Goal: Navigation & Orientation: Find specific page/section

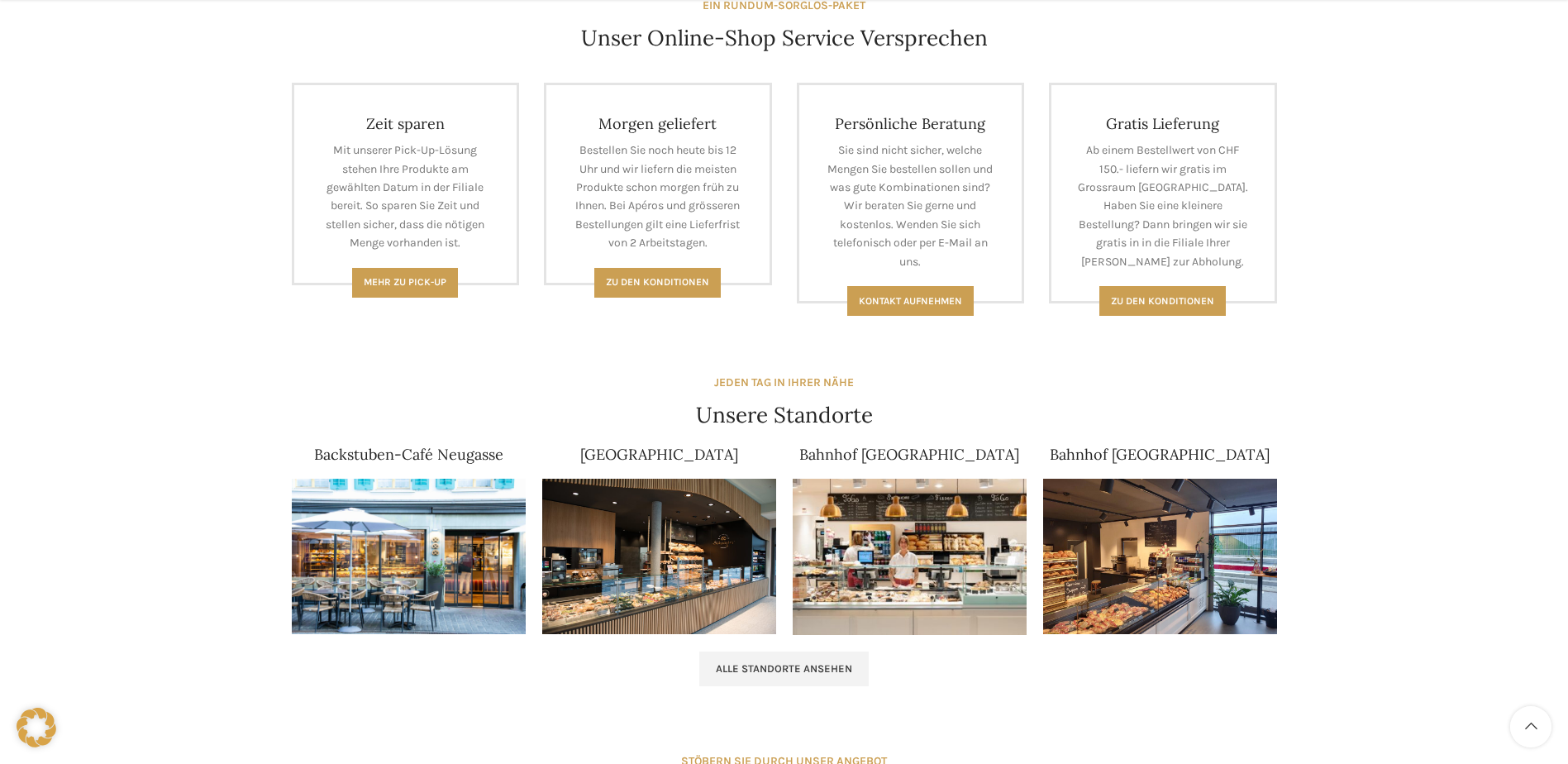
scroll to position [826, 0]
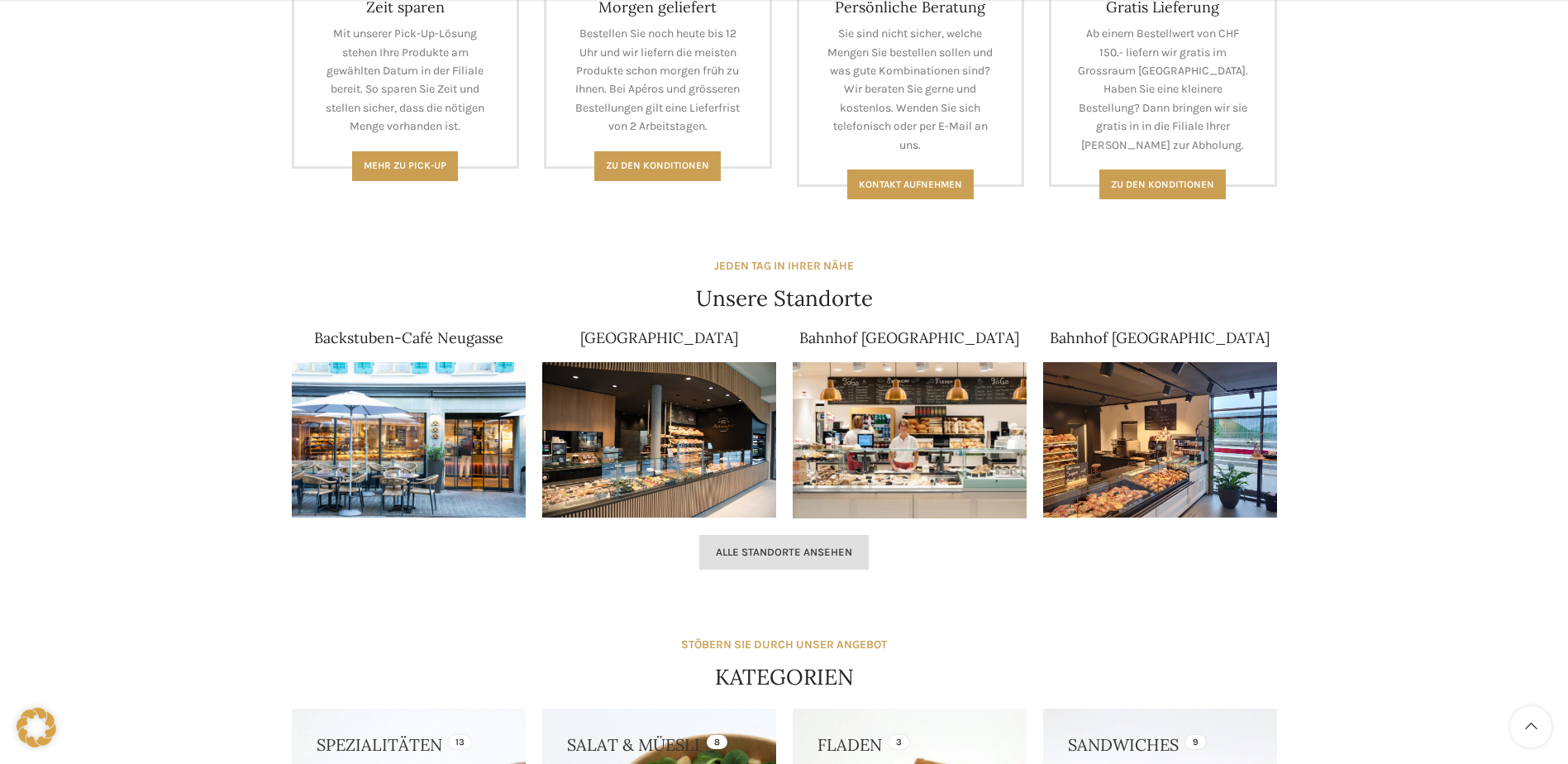
click at [783, 538] on link "Alle Standorte ansehen" at bounding box center [784, 552] width 170 height 34
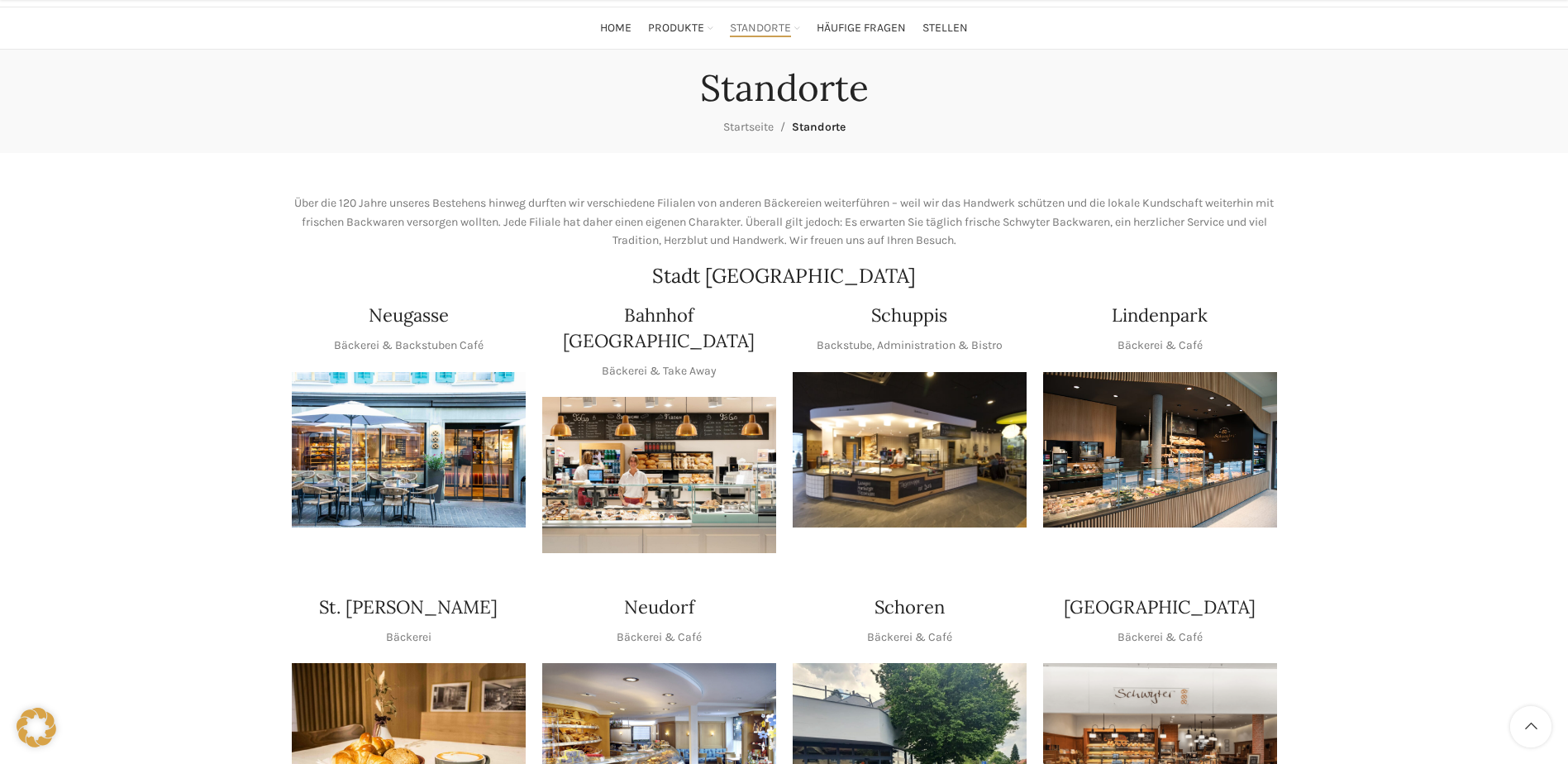
scroll to position [248, 0]
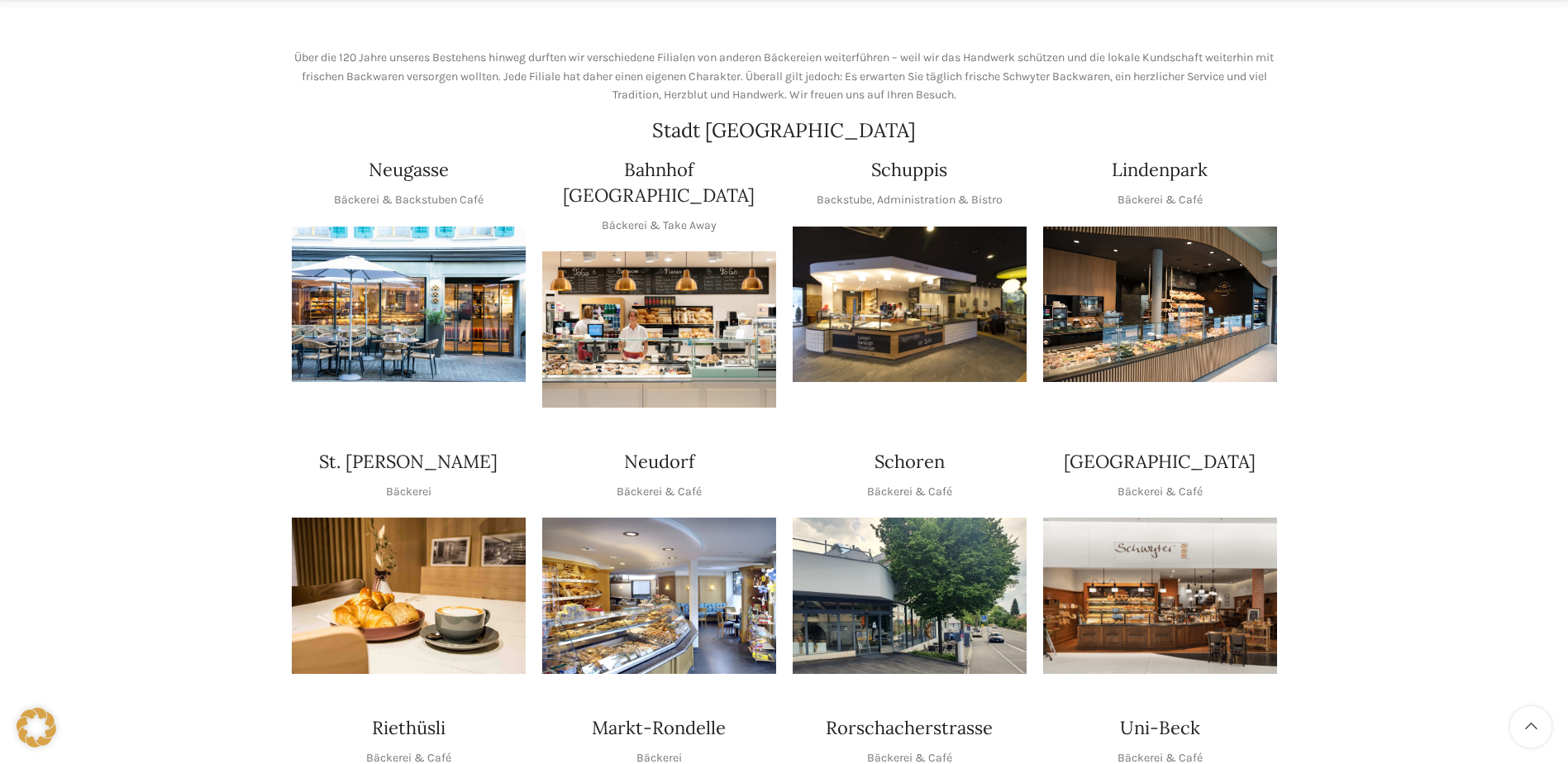
click at [654, 307] on img "1 / 1" at bounding box center [659, 329] width 234 height 156
click at [721, 531] on img "1 / 1" at bounding box center [659, 595] width 234 height 156
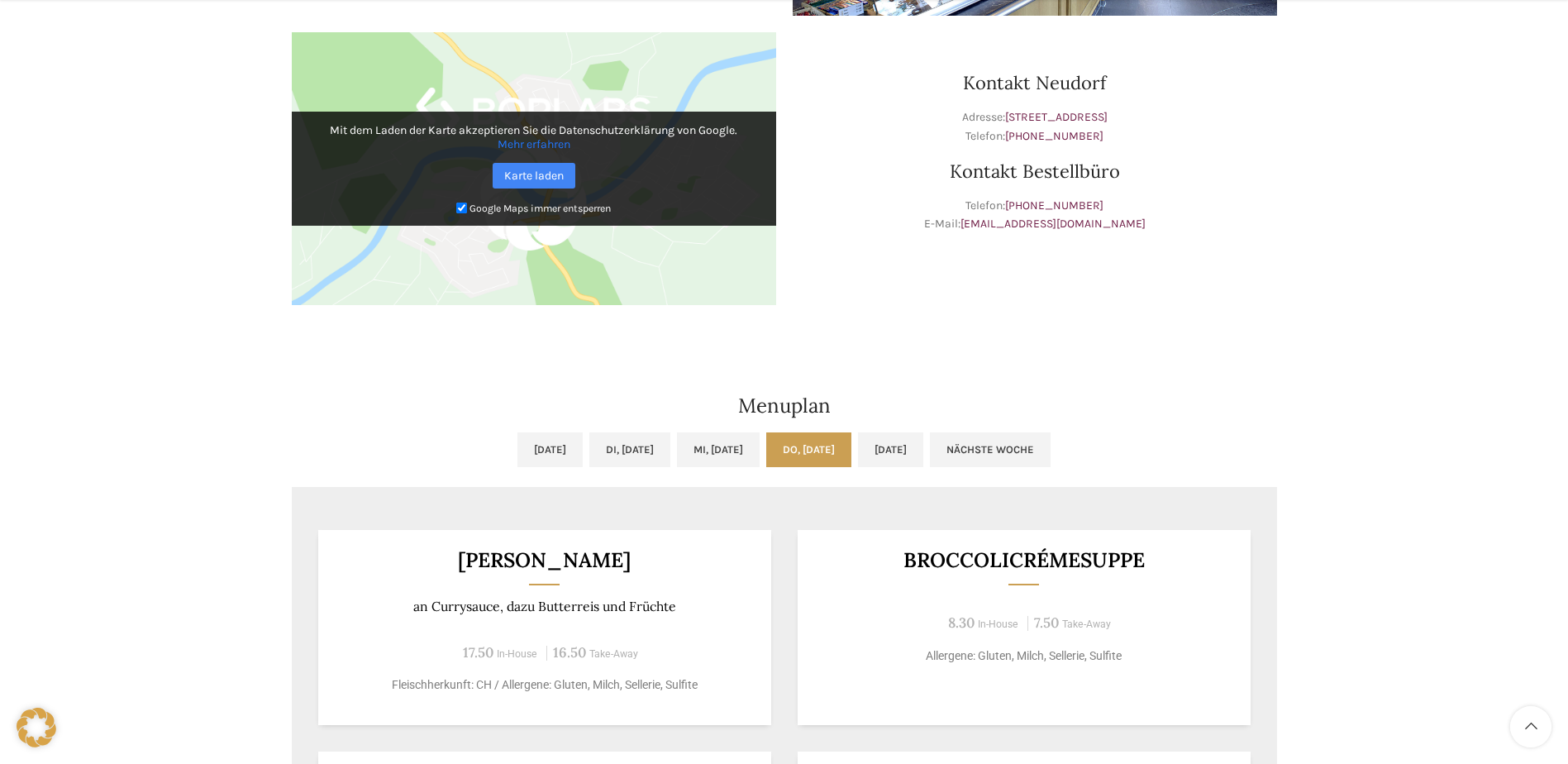
scroll to position [661, 0]
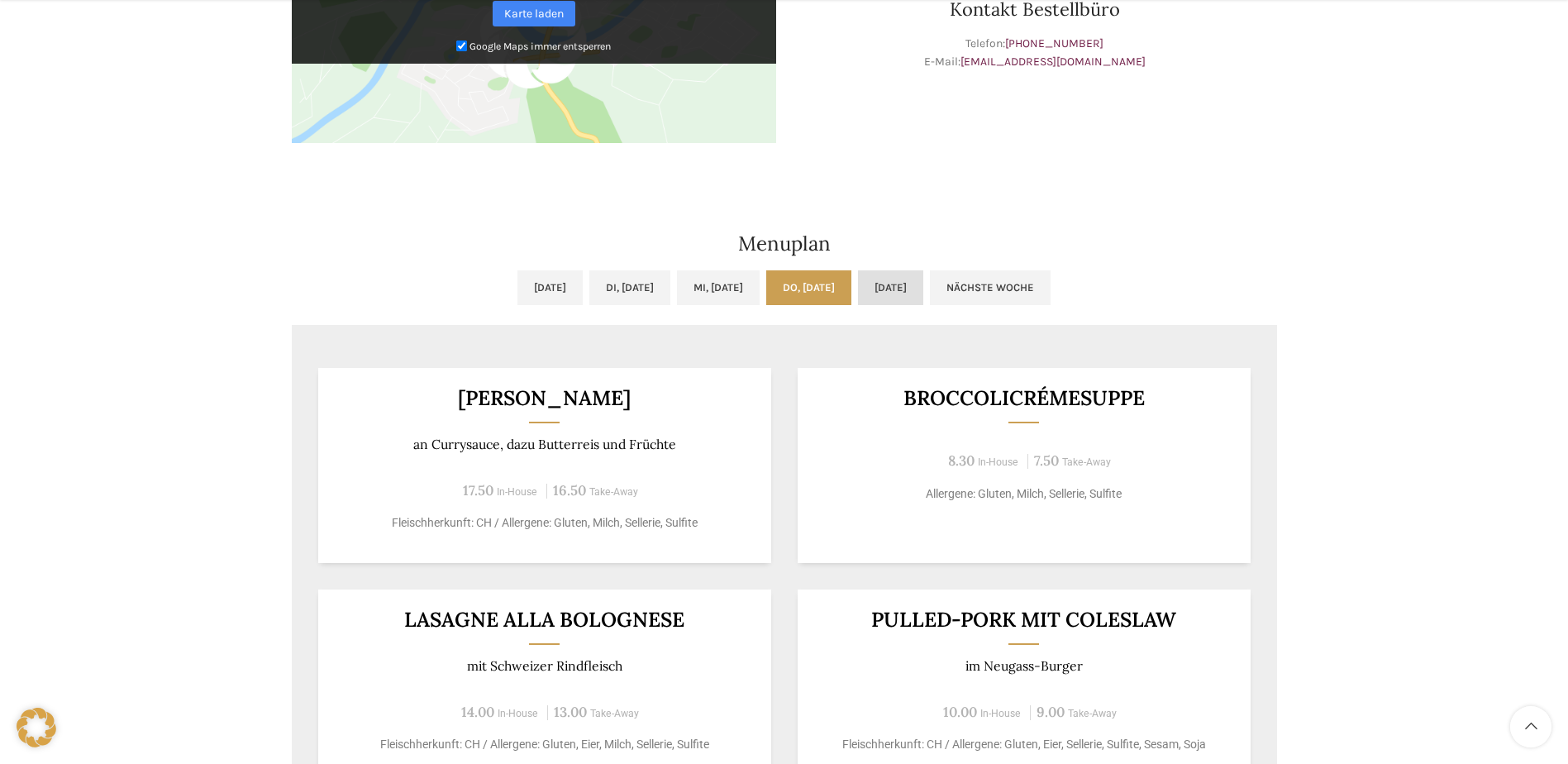
click at [923, 287] on link "[DATE]" at bounding box center [890, 288] width 65 height 34
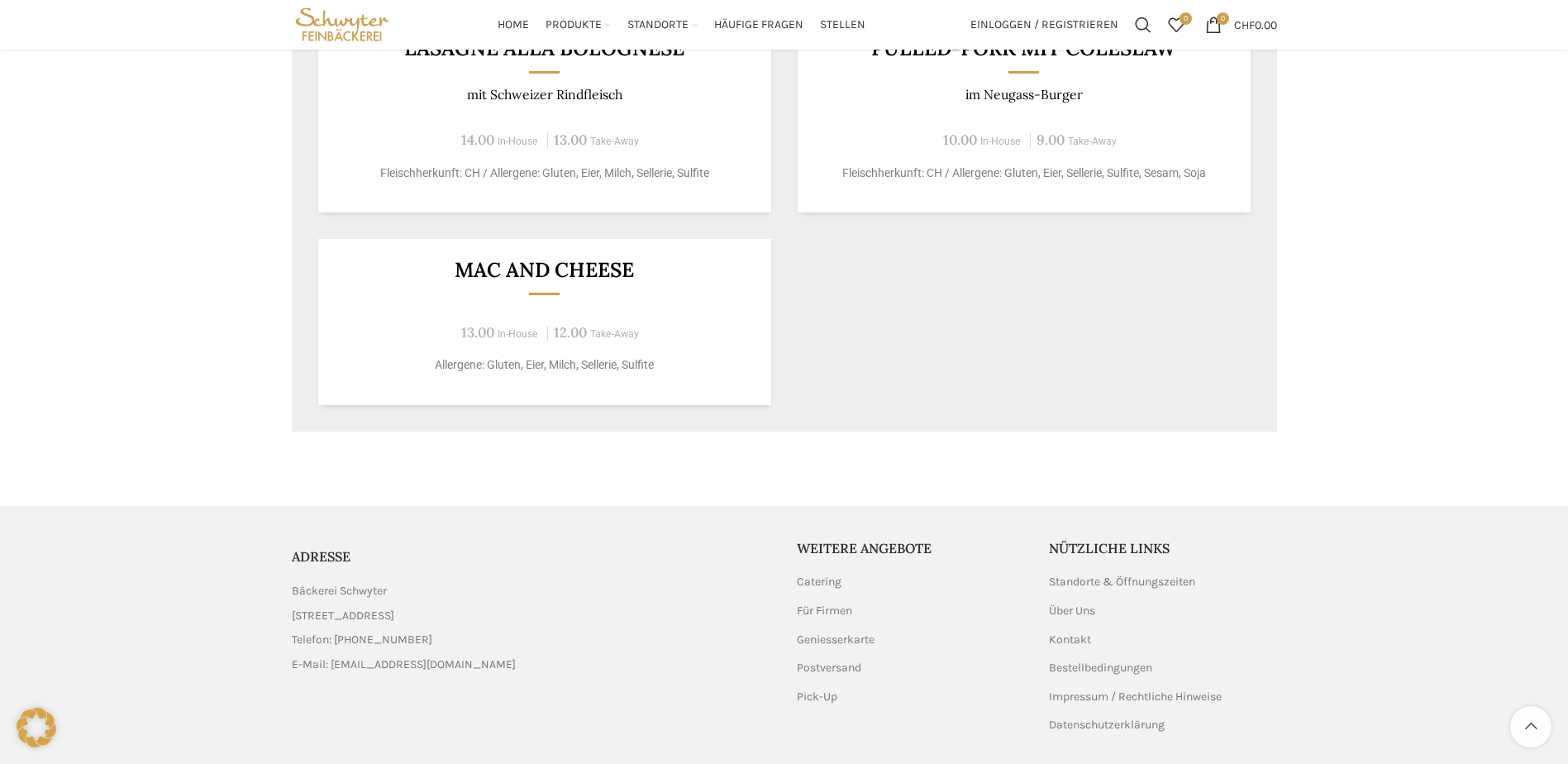
scroll to position [1142, 0]
